Goal: Information Seeking & Learning: Learn about a topic

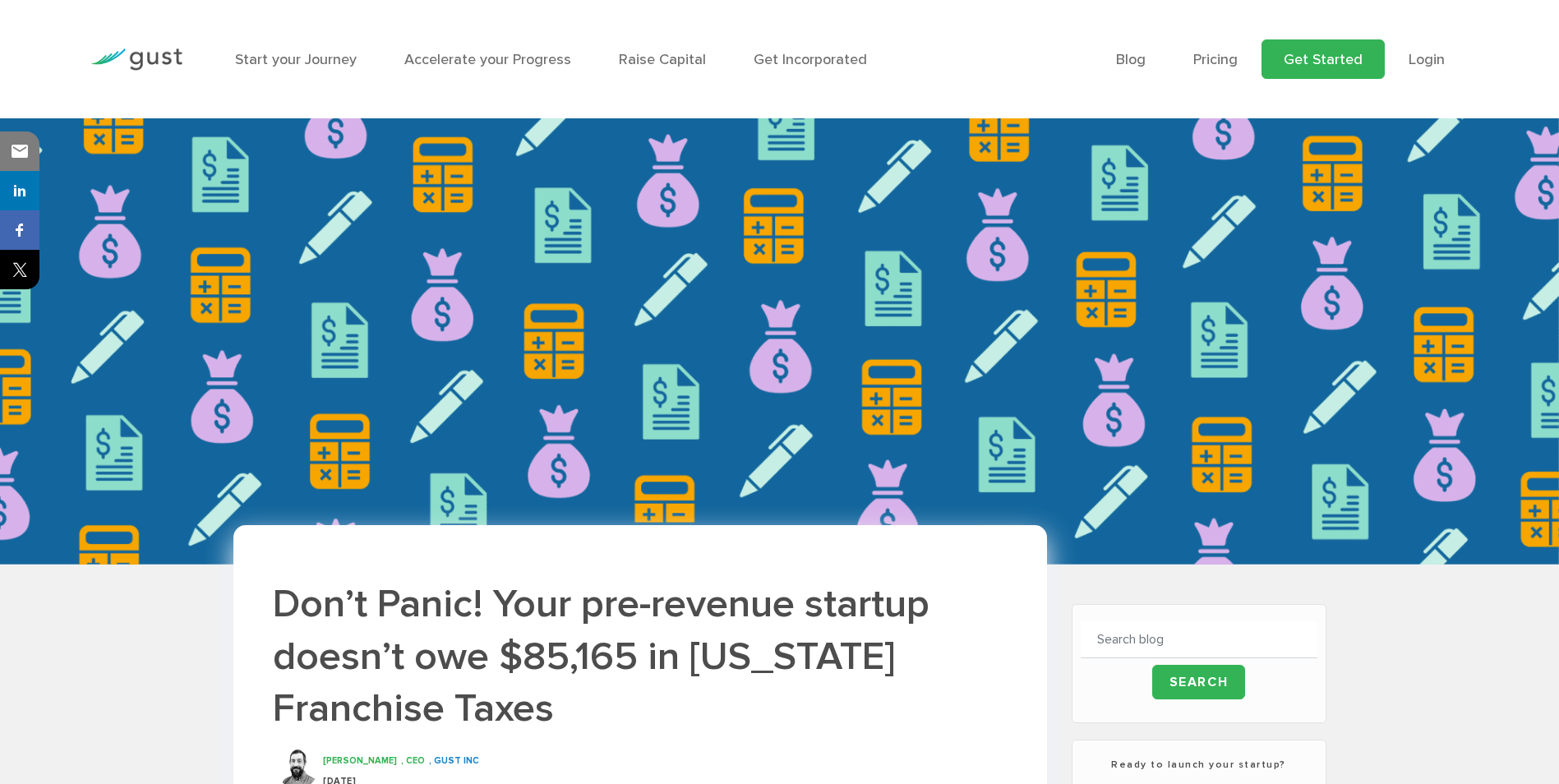
click at [1300, 58] on link "Get Started" at bounding box center [1323, 59] width 124 height 39
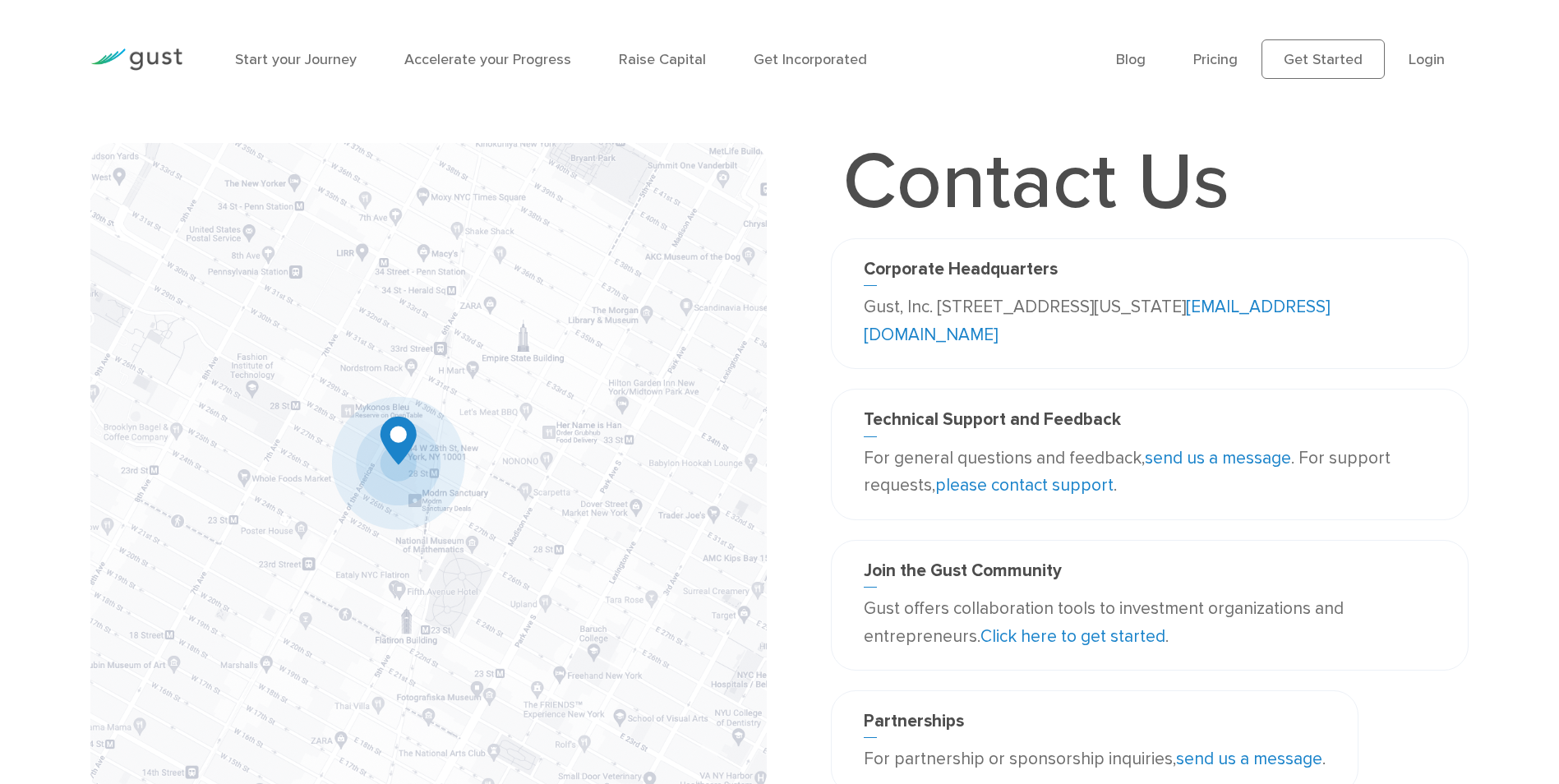
click at [961, 340] on link "info@gust.com" at bounding box center [1096, 320] width 466 height 49
click at [1227, 62] on link "Pricing" at bounding box center [1215, 60] width 44 height 17
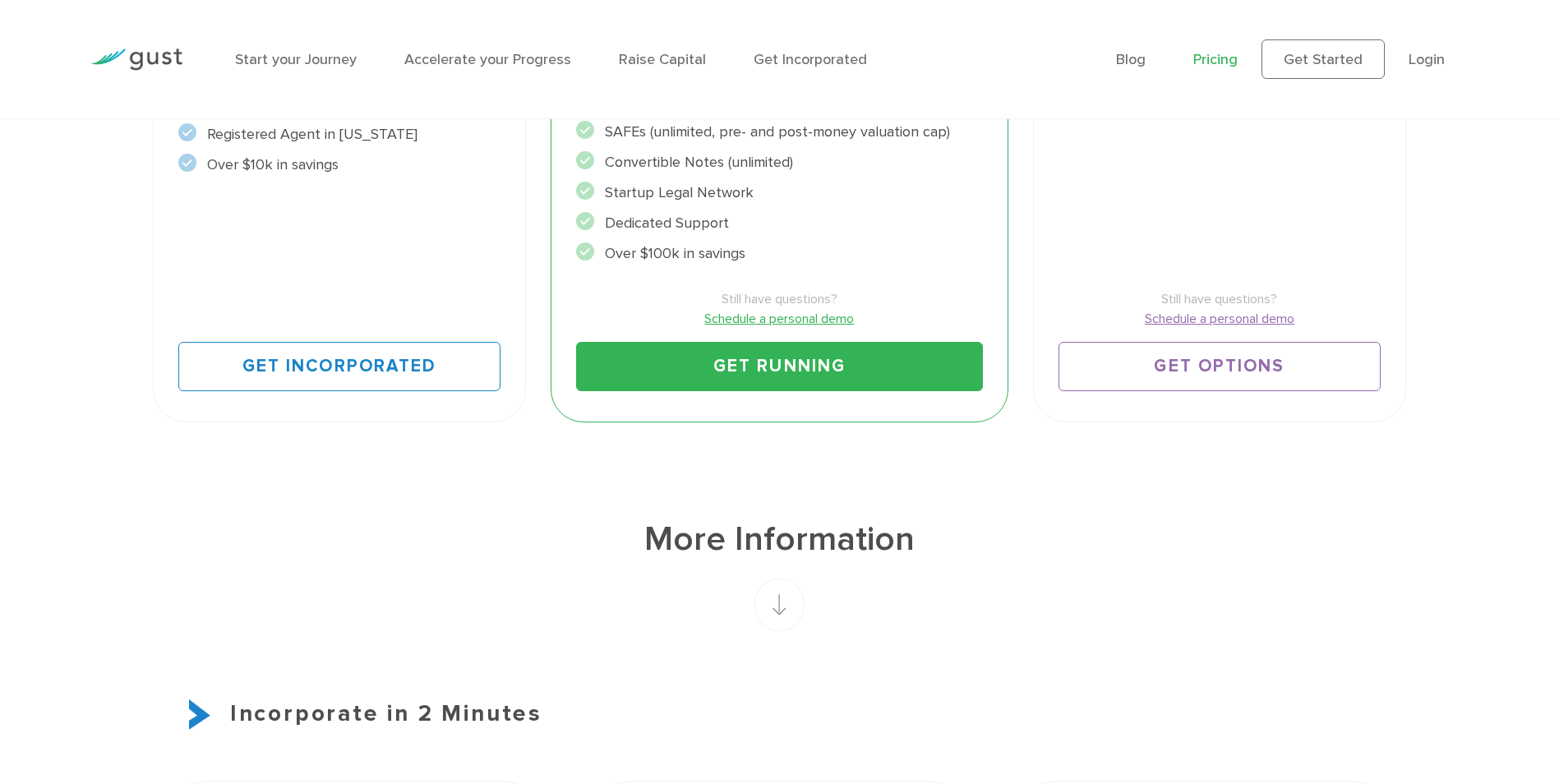
scroll to position [657, 0]
